Goal: Navigation & Orientation: Find specific page/section

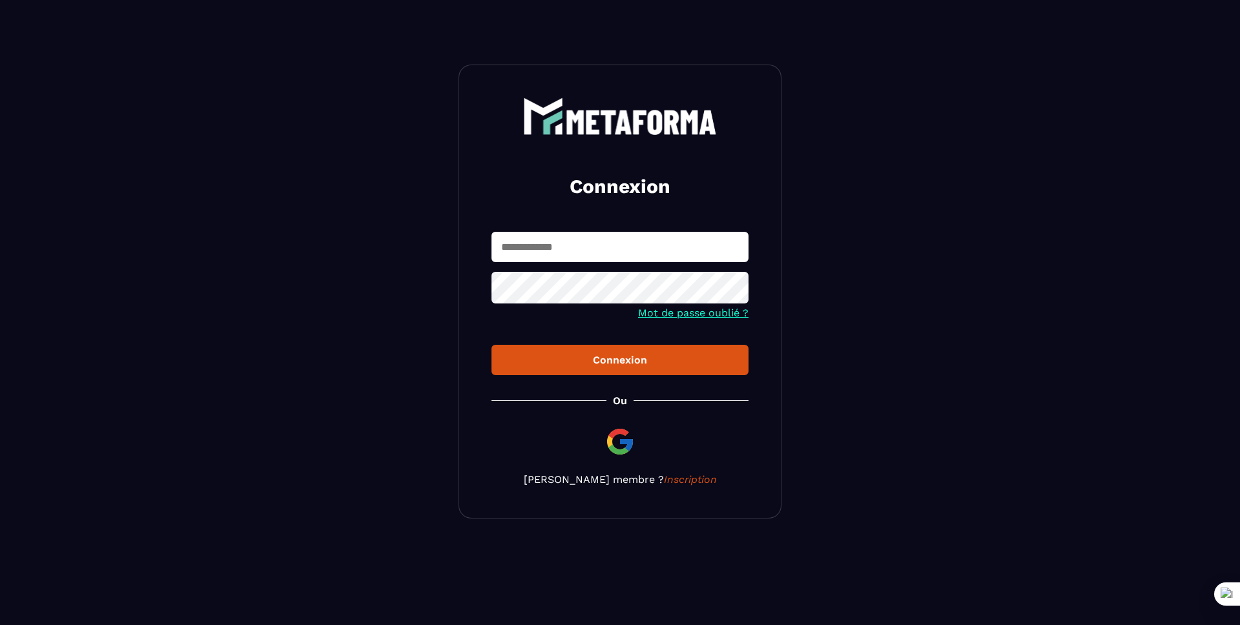
click at [599, 242] on input "text" at bounding box center [620, 247] width 257 height 30
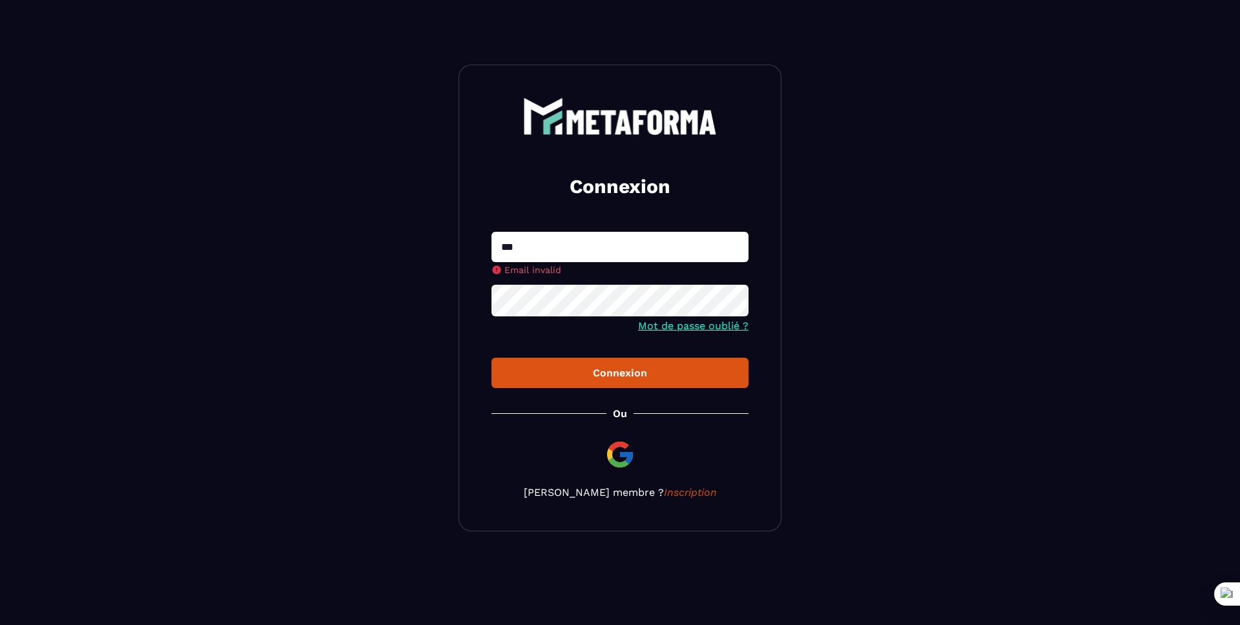
type input "**********"
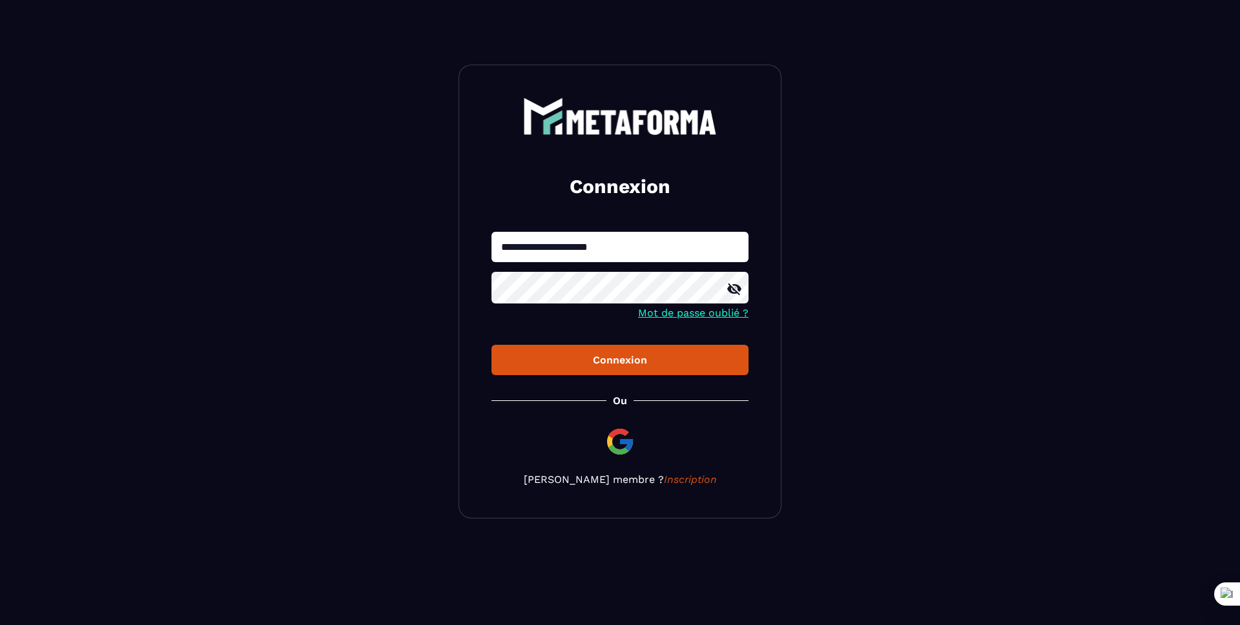
click at [492, 345] on button "Connexion" at bounding box center [620, 360] width 257 height 30
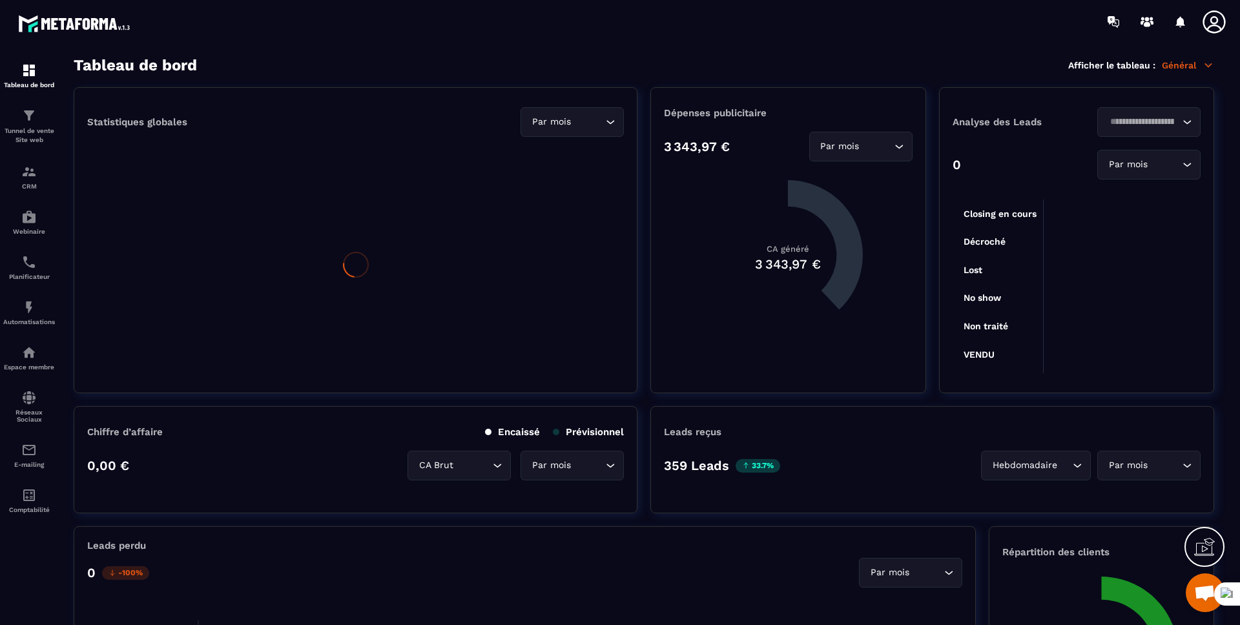
click at [1218, 22] on icon at bounding box center [1215, 22] width 26 height 26
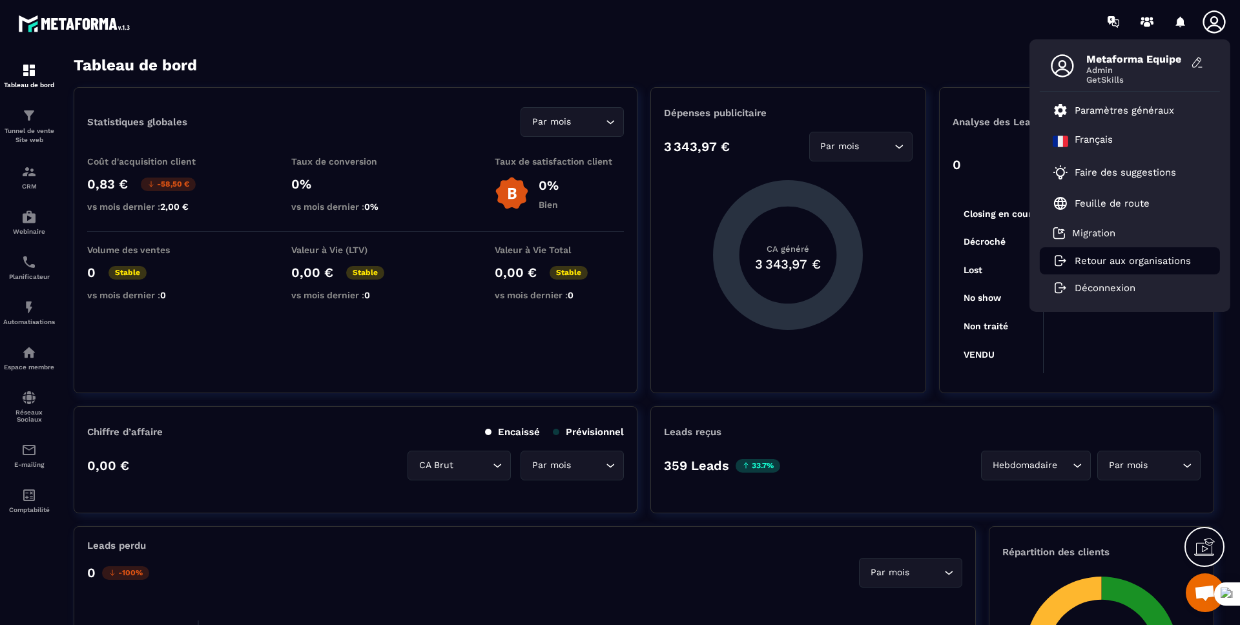
click at [1115, 258] on p "Retour aux organisations" at bounding box center [1133, 261] width 116 height 12
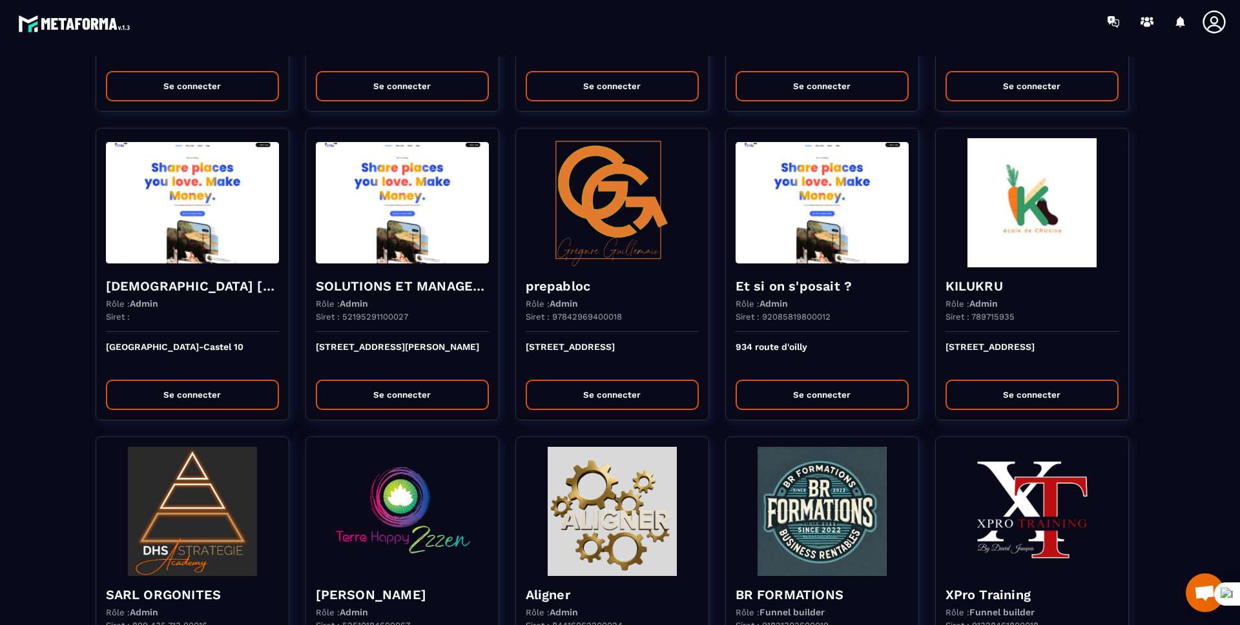
scroll to position [2660, 0]
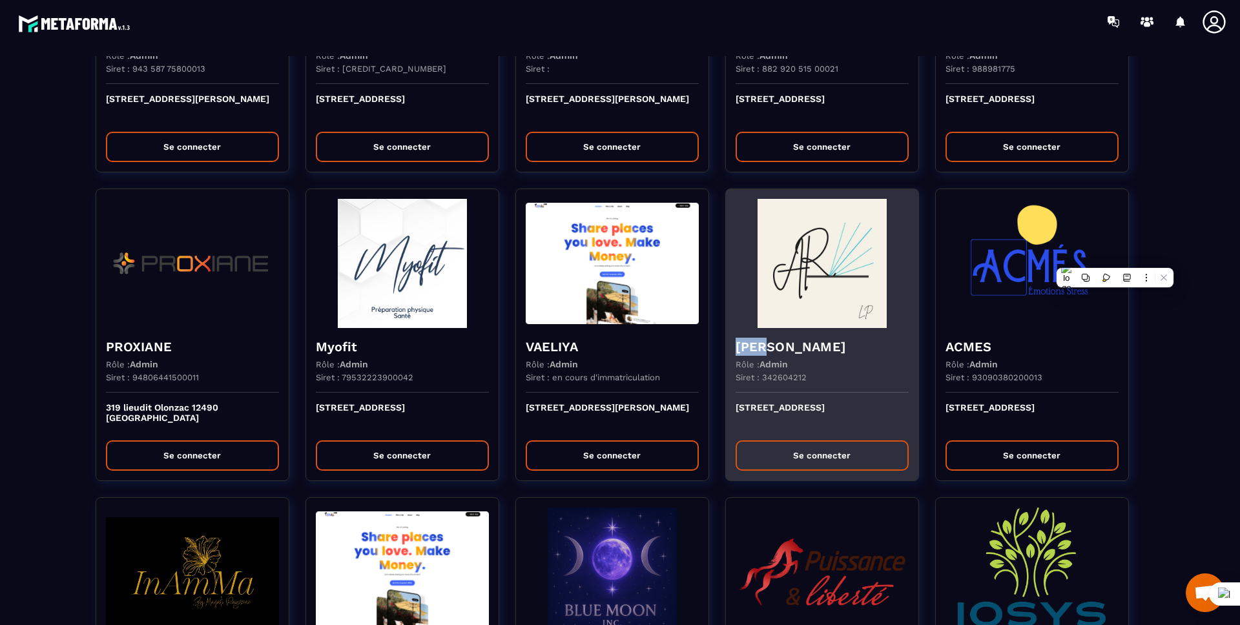
click at [799, 330] on div "[PERSON_NAME] Rôle : Admin Siret : 342604212" at bounding box center [822, 360] width 193 height 65
click at [799, 330] on div at bounding box center [620, 312] width 1240 height 625
